Goal: Information Seeking & Learning: Learn about a topic

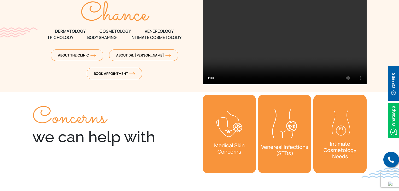
scroll to position [99, 0]
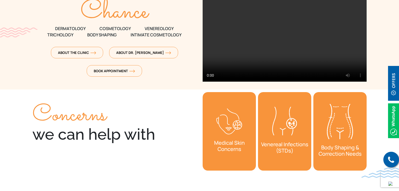
drag, startPoint x: 400, startPoint y: 11, endPoint x: 401, endPoint y: 14, distance: 3.5
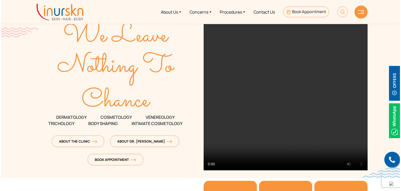
scroll to position [0, 0]
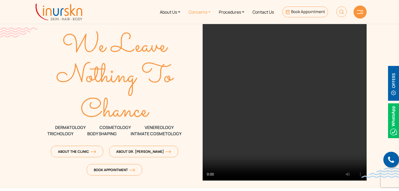
click at [198, 11] on link "Concerns" at bounding box center [199, 12] width 30 height 20
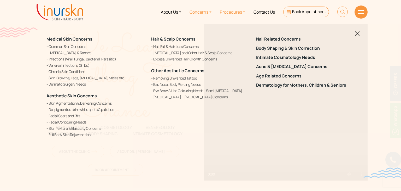
click at [231, 8] on link "Procedures" at bounding box center [233, 12] width 34 height 20
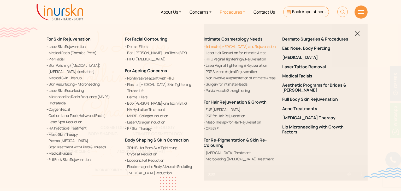
click at [211, 45] on link "Intimate [MEDICAL_DATA] and Rejuvenation" at bounding box center [240, 46] width 72 height 5
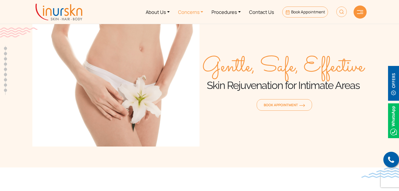
click at [199, 13] on link "Concerns" at bounding box center [191, 12] width 34 height 20
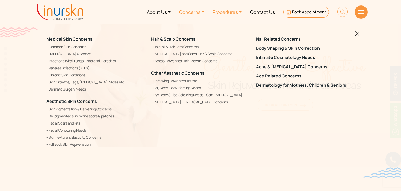
click at [238, 10] on link "Procedures" at bounding box center [227, 12] width 38 height 20
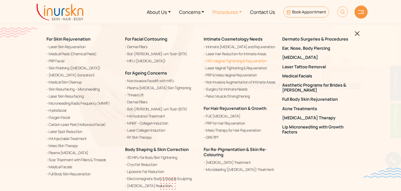
click at [222, 62] on link "HIFU Vaginal Tightening & Rejuvenation" at bounding box center [240, 61] width 72 height 6
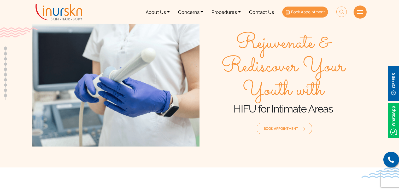
click at [298, 14] on span "Book Appointment" at bounding box center [308, 11] width 34 height 5
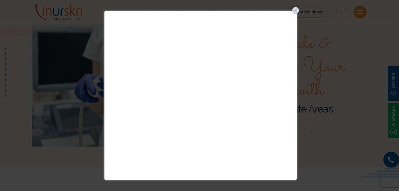
click at [295, 11] on div at bounding box center [296, 10] width 8 height 8
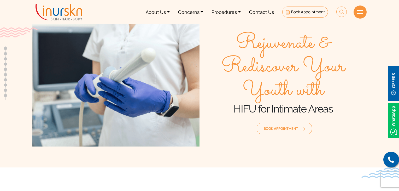
click at [359, 9] on div at bounding box center [360, 11] width 13 height 13
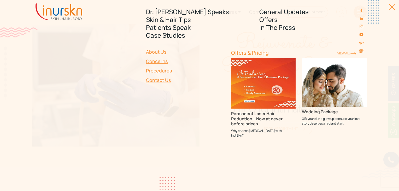
click at [347, 53] on link "View ALl" at bounding box center [347, 53] width 19 height 4
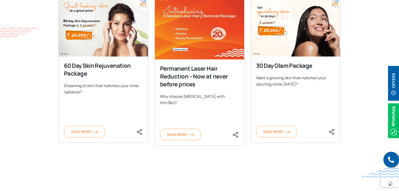
scroll to position [248, 0]
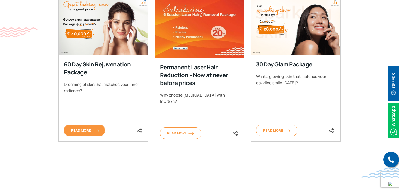
click at [90, 127] on link "Read More" at bounding box center [84, 129] width 41 height 11
